Goal: Information Seeking & Learning: Learn about a topic

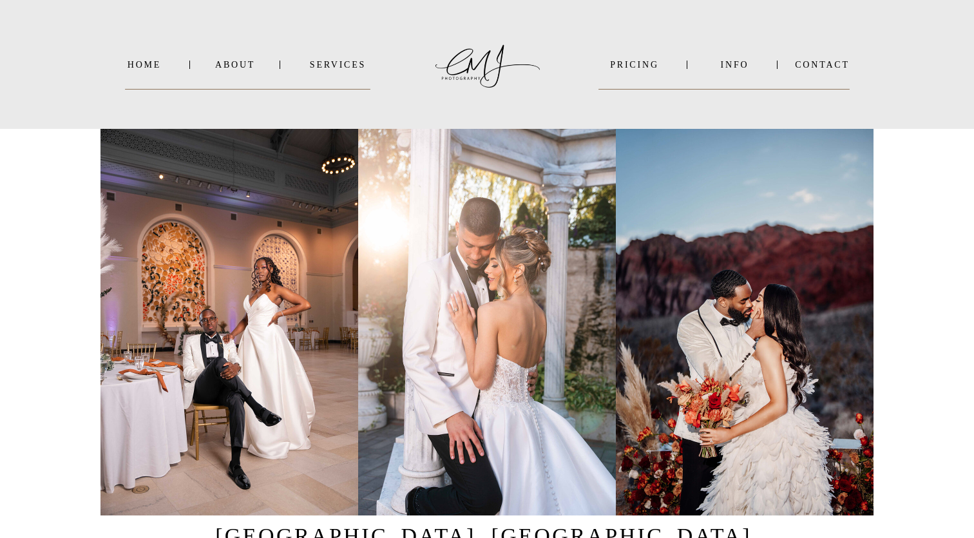
click at [731, 66] on nav "INFO" at bounding box center [735, 65] width 63 height 10
click at [728, 97] on b "VIDEO" at bounding box center [722, 98] width 32 height 10
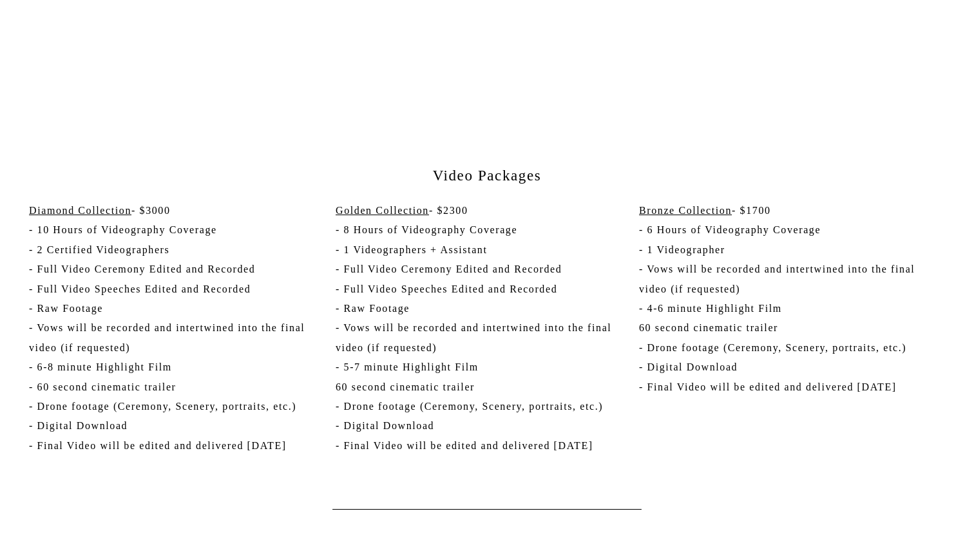
scroll to position [3620, 0]
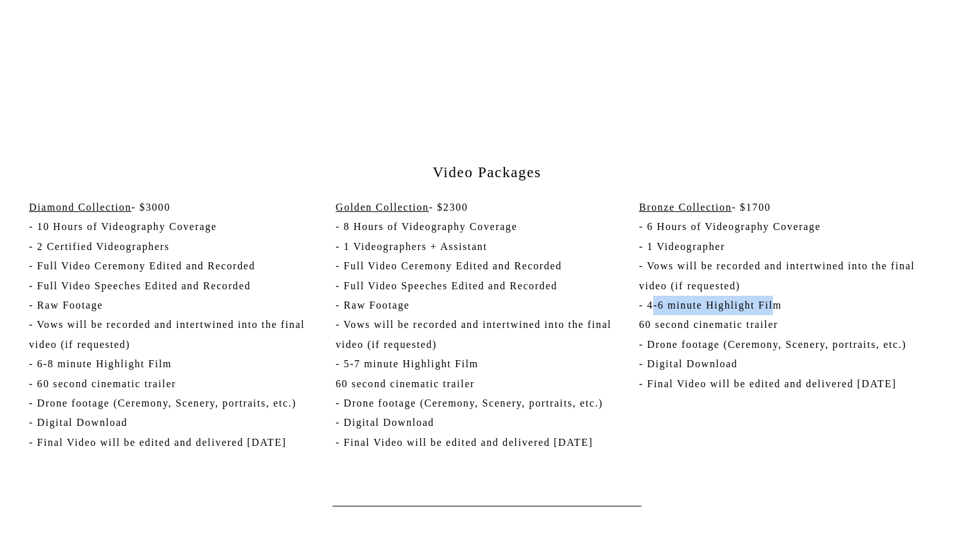
drag, startPoint x: 653, startPoint y: 305, endPoint x: 775, endPoint y: 296, distance: 121.5
click at [775, 296] on p "Bronze Collection - $1700 - 6 Hours of Videography Coverage - 1 Videographer - …" at bounding box center [791, 328] width 304 height 260
drag, startPoint x: 643, startPoint y: 325, endPoint x: 786, endPoint y: 325, distance: 142.4
click at [786, 325] on p "Bronze Collection - $1700 - 6 Hours of Videography Coverage - 1 Videographer - …" at bounding box center [791, 328] width 304 height 260
click at [857, 340] on p "Bronze Collection - $1700 - 6 Hours of Videography Coverage - 1 Videographer - …" at bounding box center [791, 328] width 304 height 260
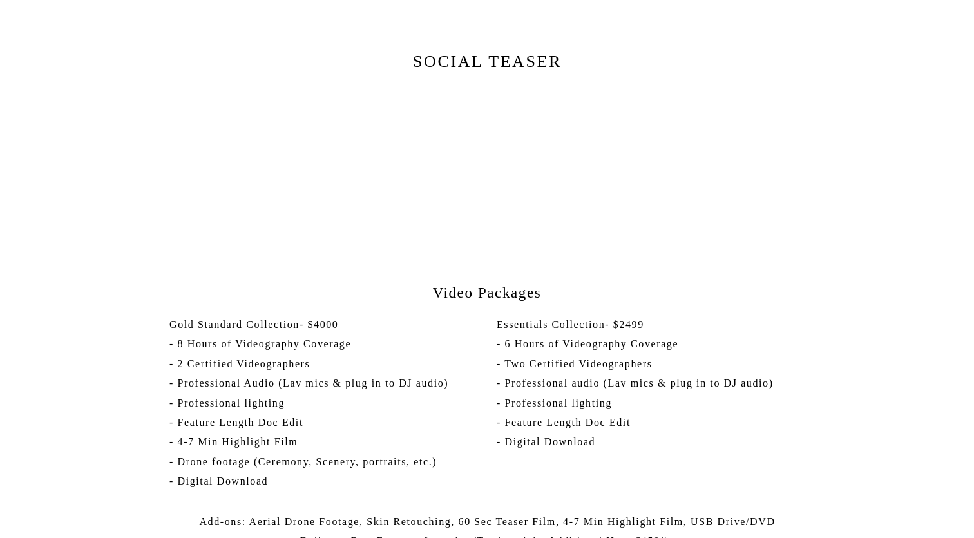
scroll to position [2234, 0]
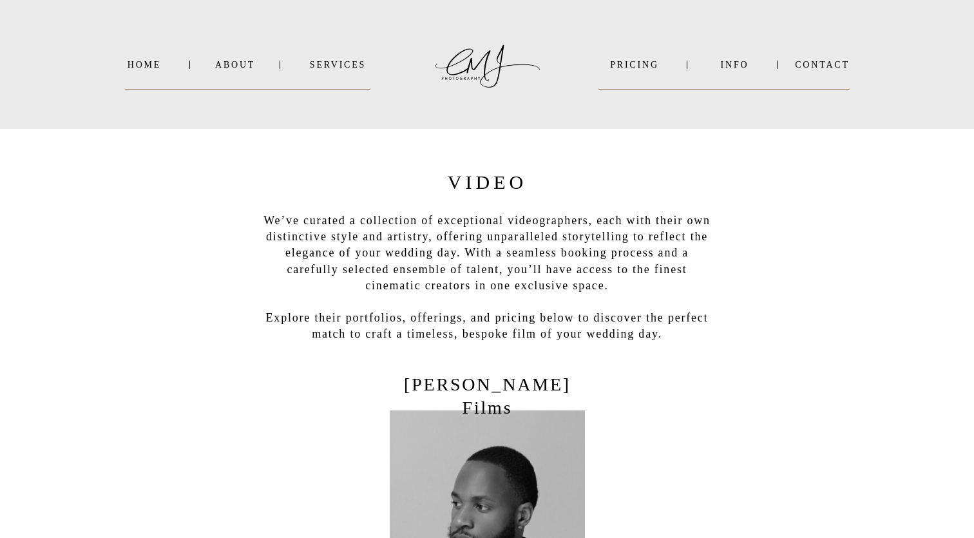
scroll to position [0, 0]
click at [733, 65] on nav "INFO" at bounding box center [735, 65] width 63 height 10
